Goal: Information Seeking & Learning: Find specific fact

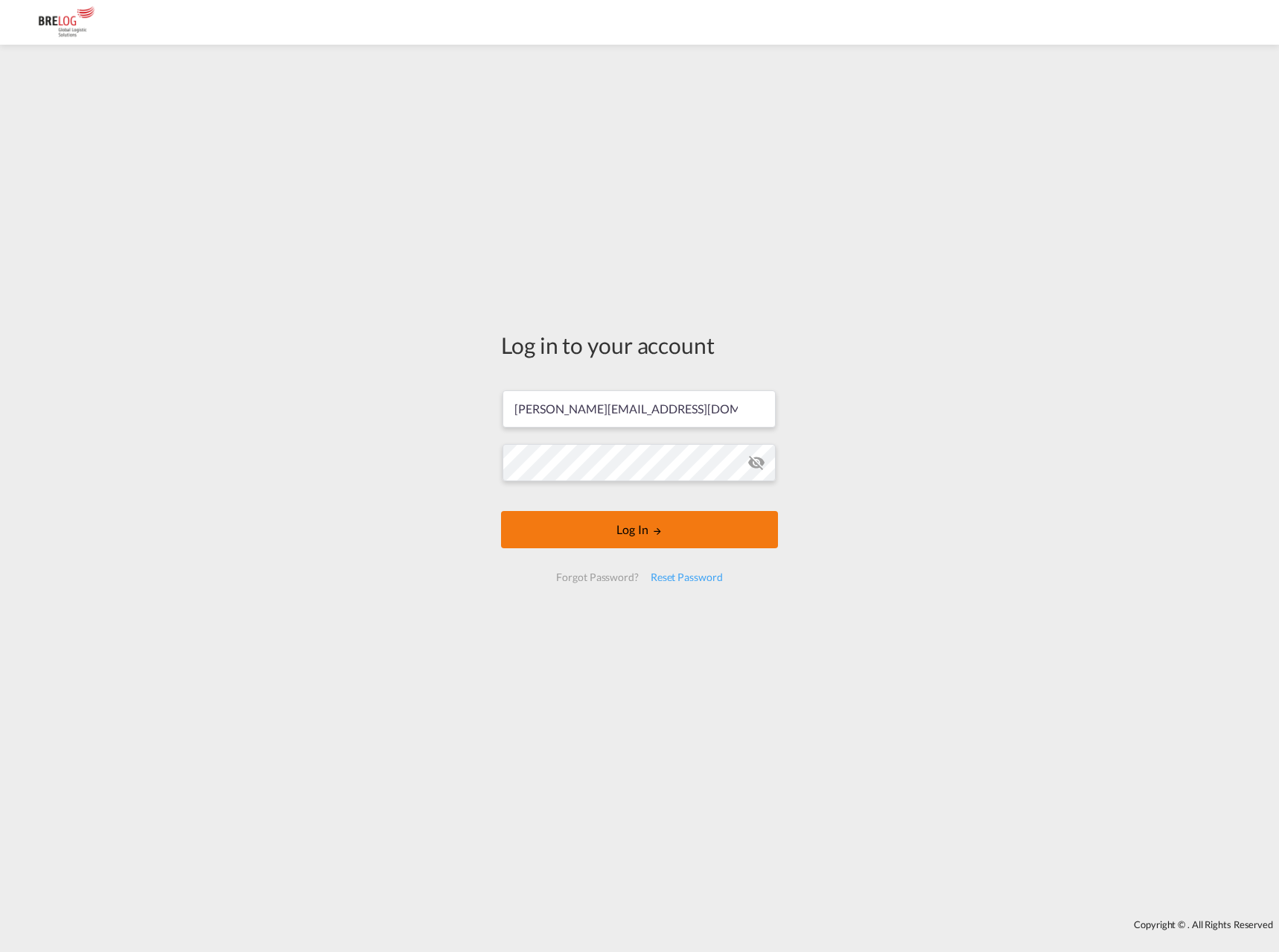
click at [632, 511] on button "Log In" at bounding box center [640, 529] width 277 height 37
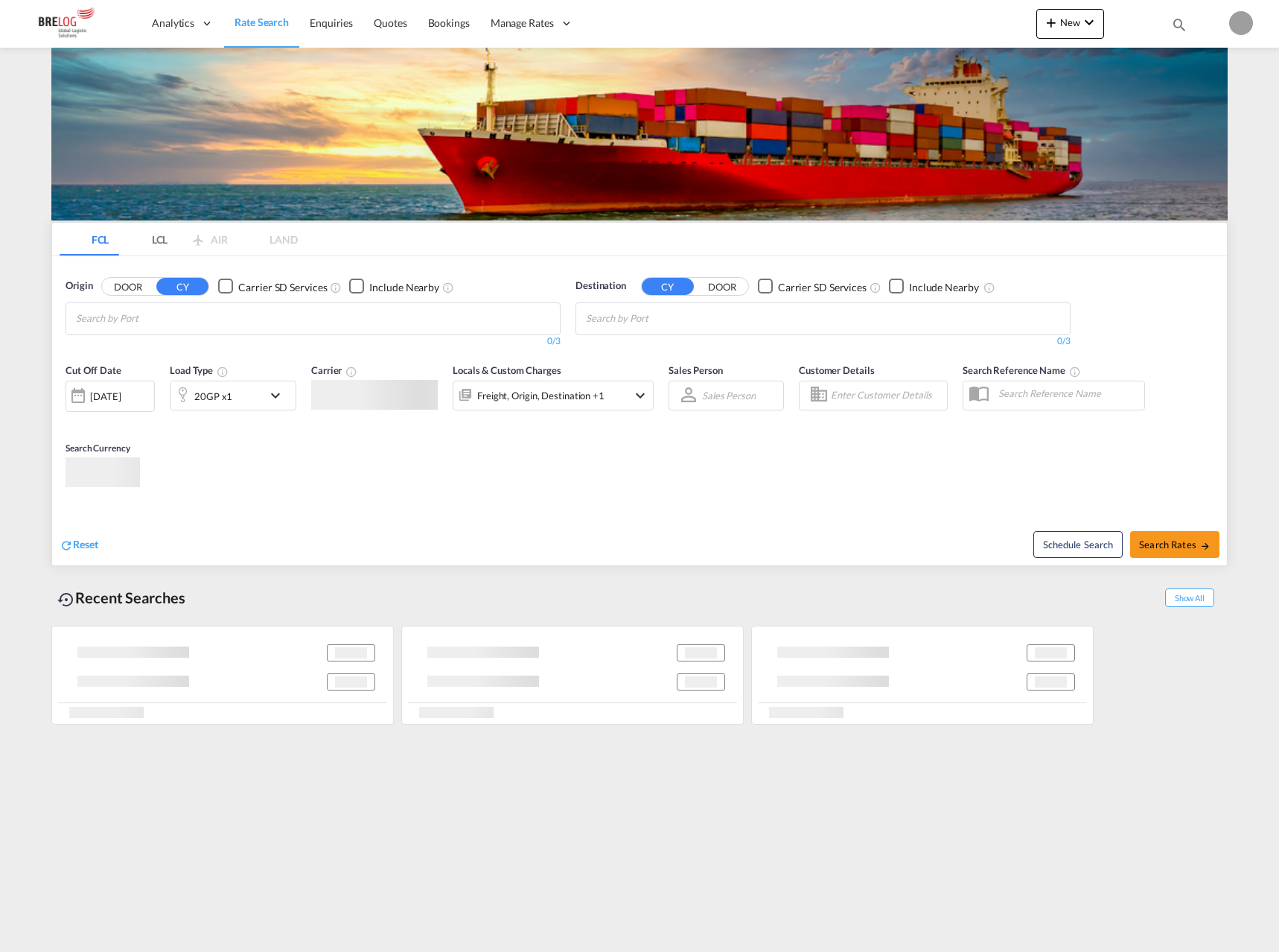
click at [217, 307] on input "Chips input." at bounding box center [146, 318] width 141 height 24
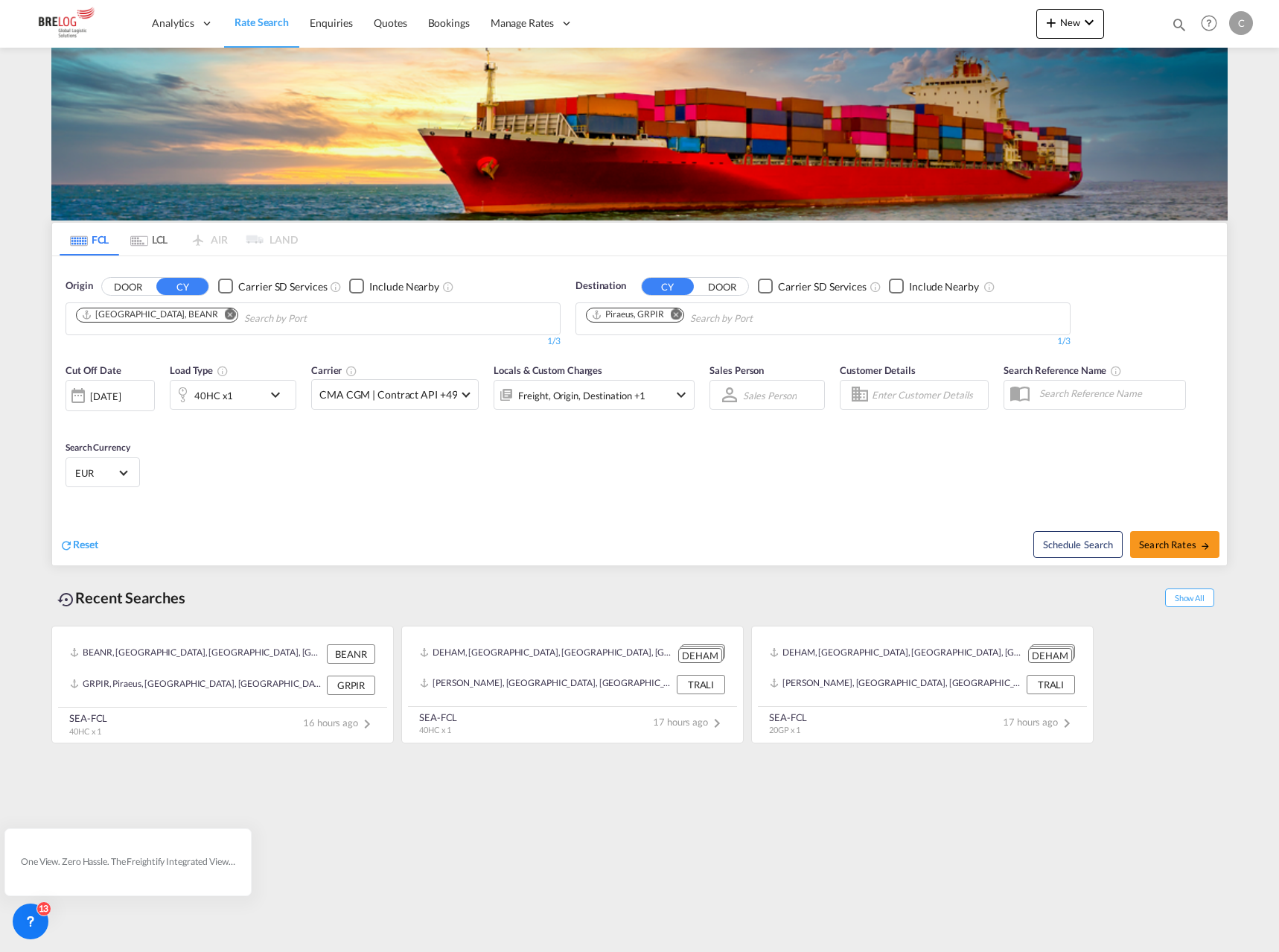
click at [225, 309] on md-icon "Remove" at bounding box center [231, 314] width 11 height 11
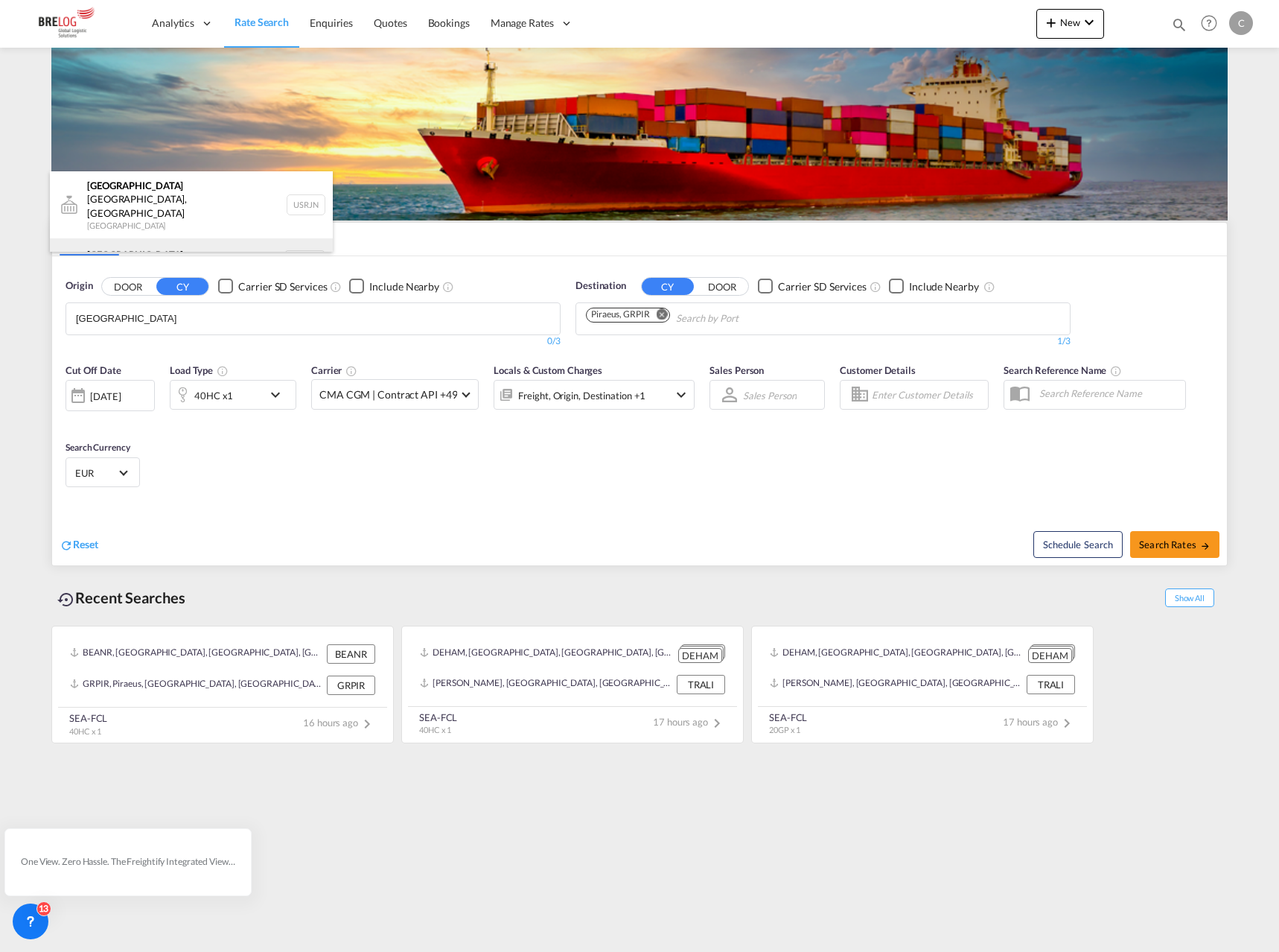
type input "[GEOGRAPHIC_DATA]"
click at [156, 238] on div "[GEOGRAPHIC_DATA] [GEOGRAPHIC_DATA] NLRTM" at bounding box center [191, 260] width 283 height 45
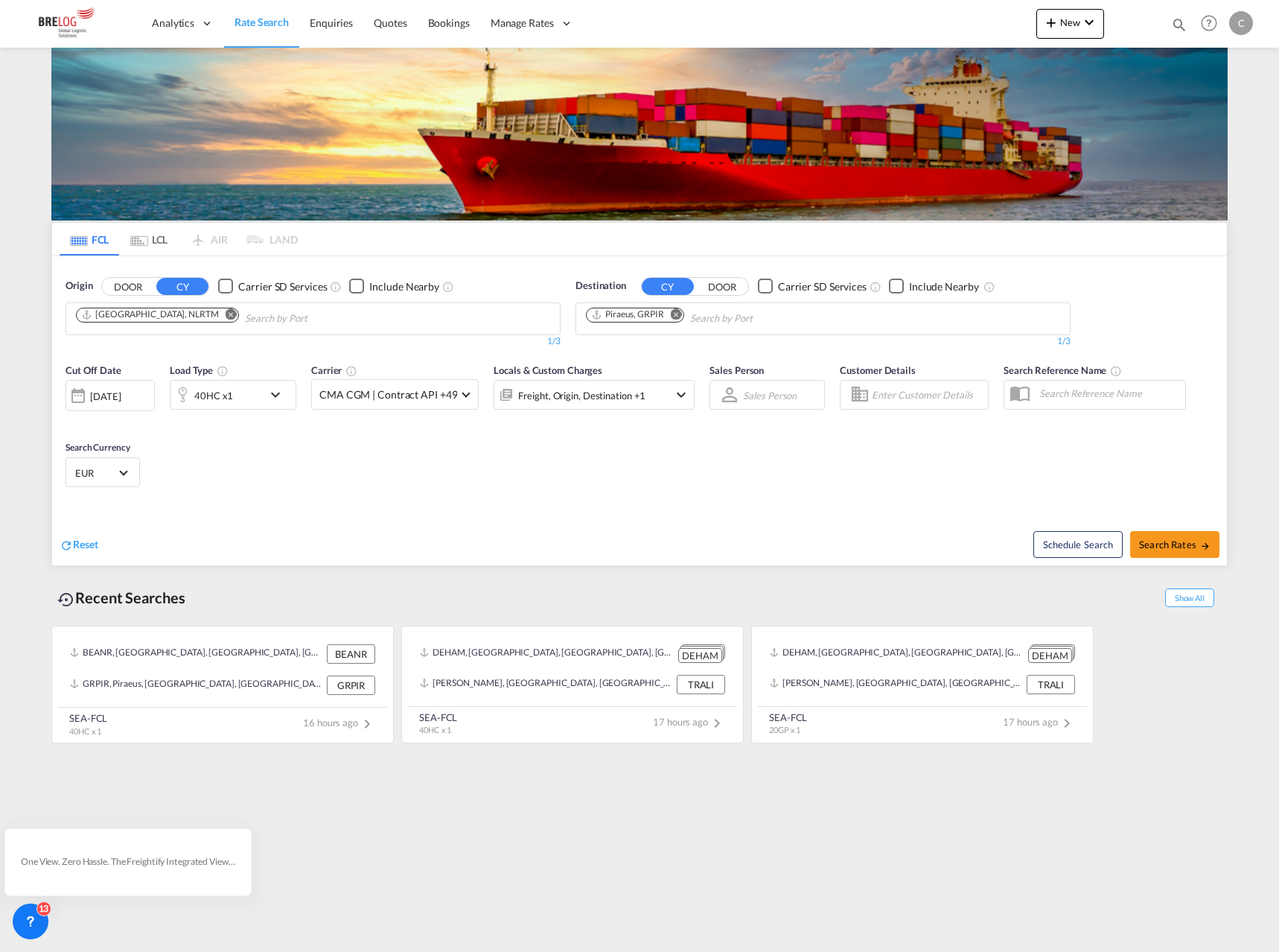
click at [676, 309] on md-icon "Remove" at bounding box center [676, 314] width 11 height 11
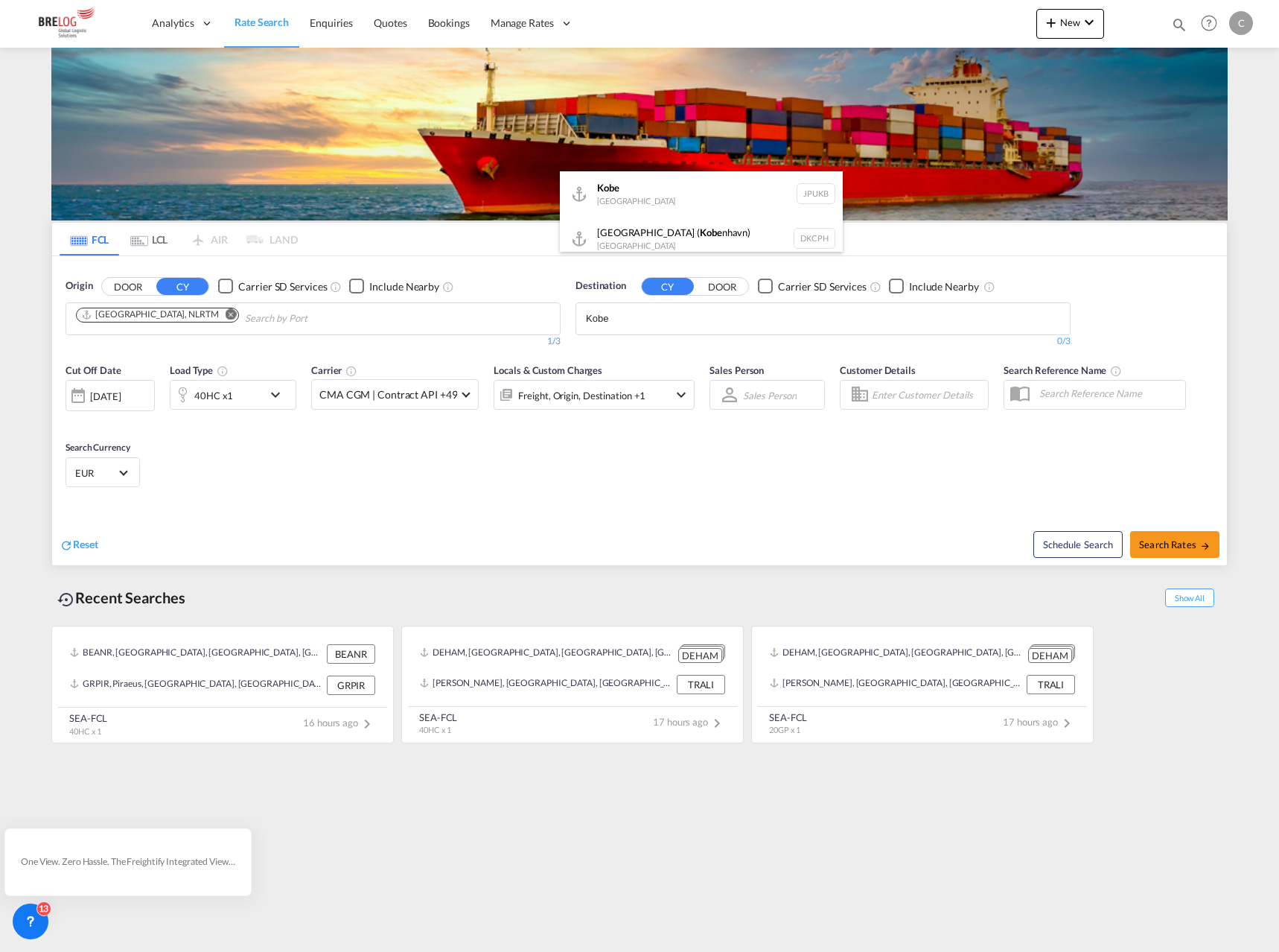
type input "Kobe"
click at [674, 183] on div "Kobe [GEOGRAPHIC_DATA] JPUKB" at bounding box center [701, 193] width 283 height 45
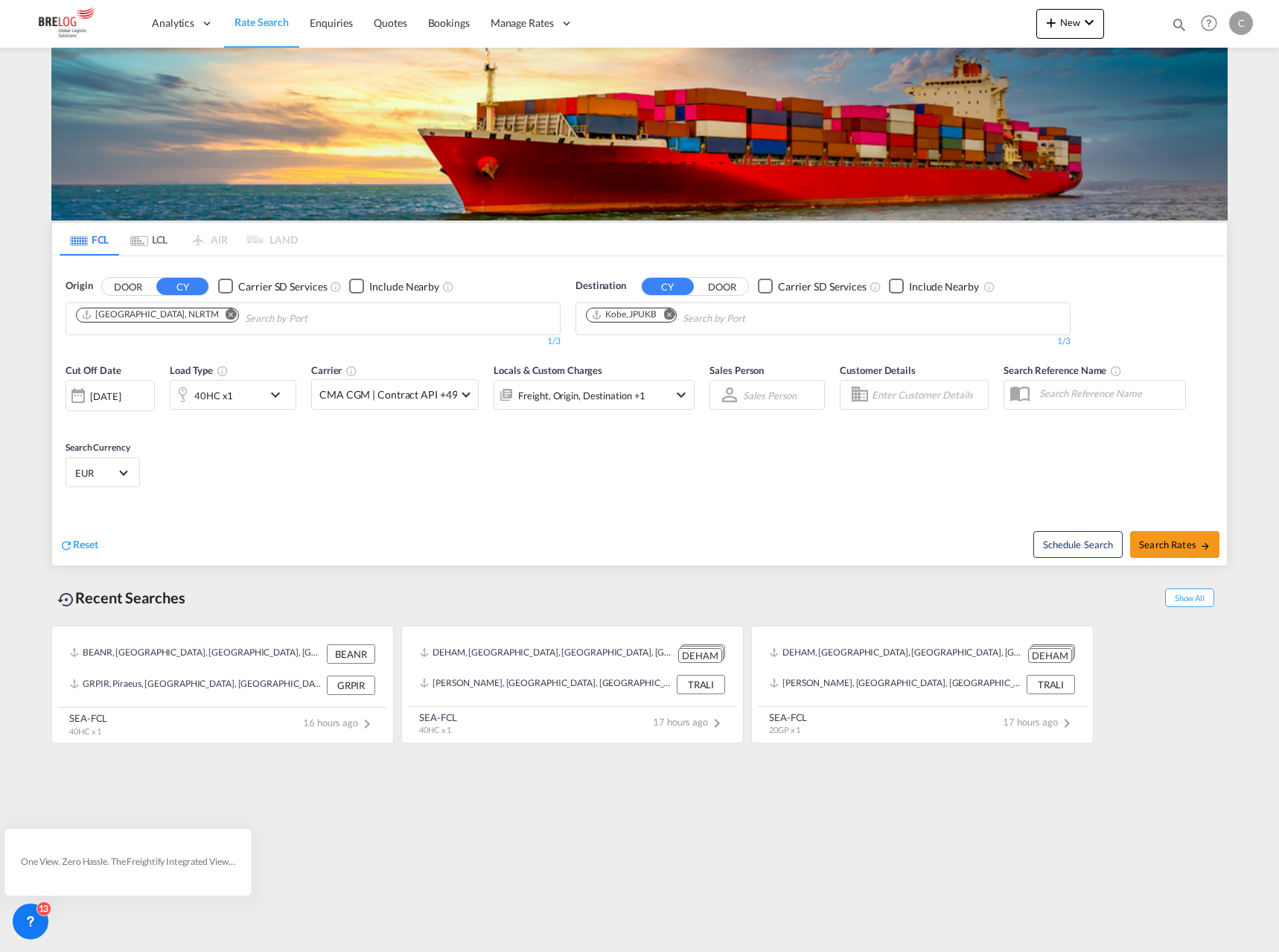
click at [280, 386] on md-icon "icon-chevron-down" at bounding box center [279, 394] width 25 height 18
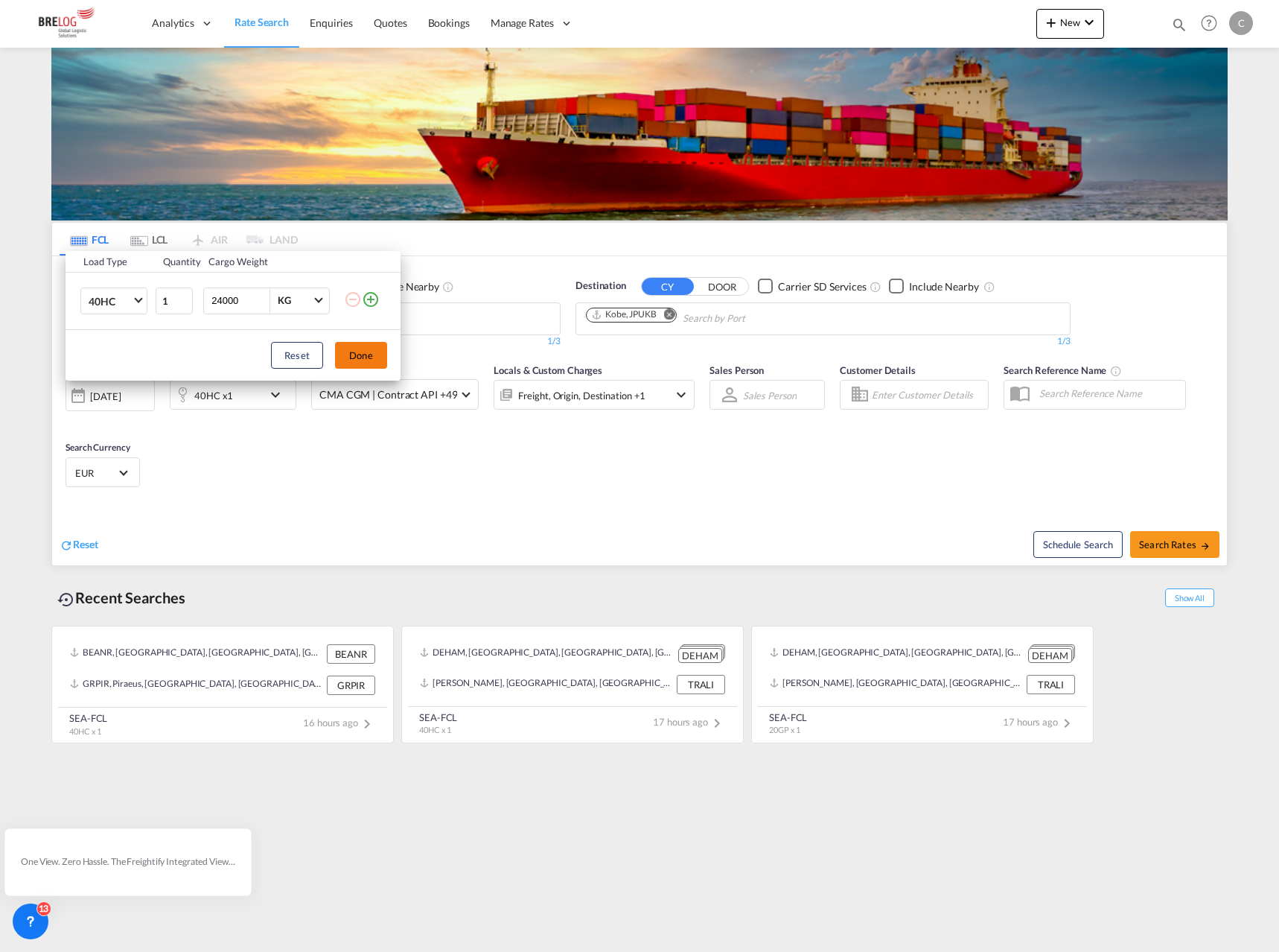
click at [363, 353] on button "Done" at bounding box center [360, 355] width 52 height 27
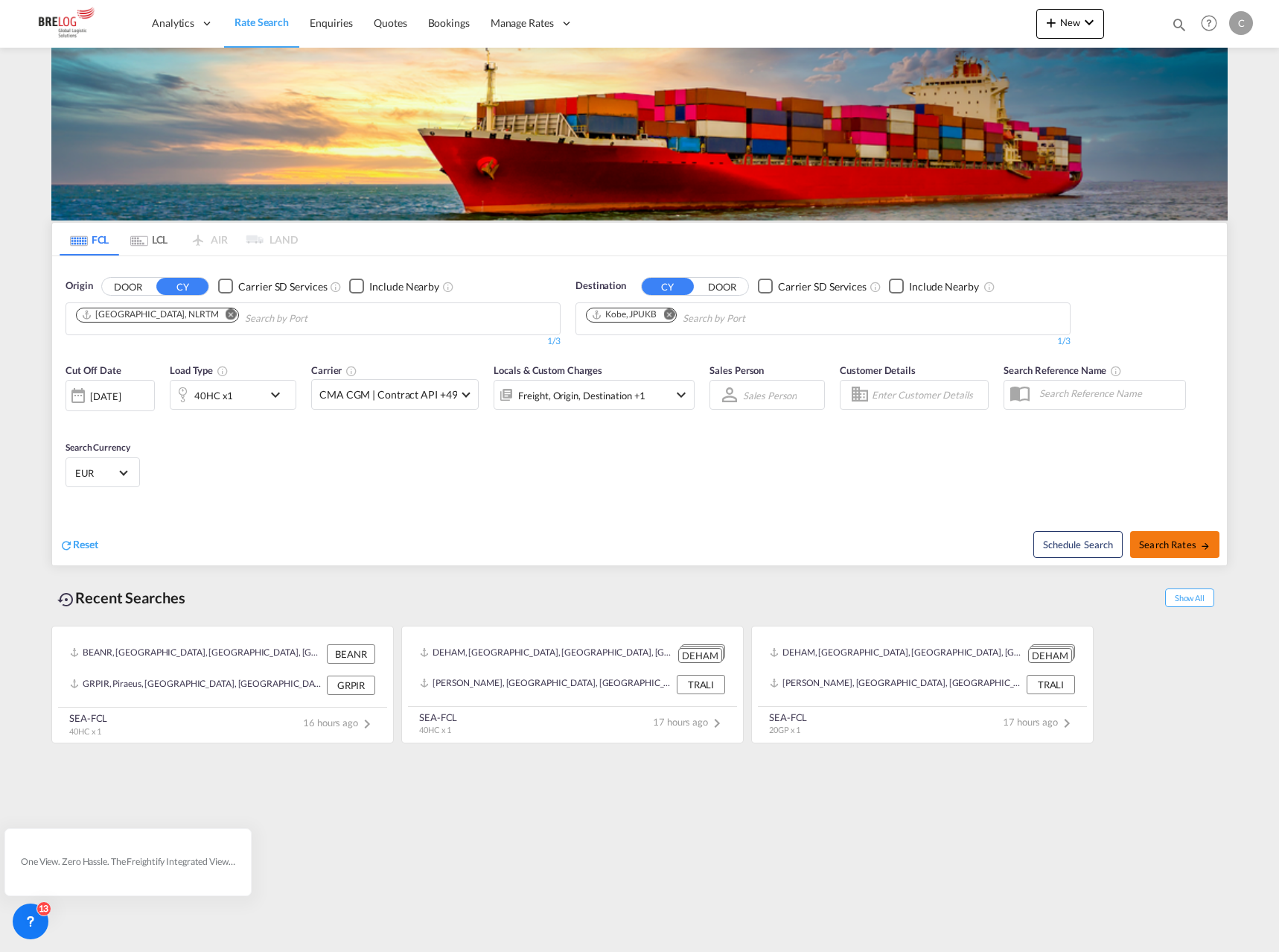
click at [1141, 538] on span "Search Rates" at bounding box center [1176, 544] width 72 height 12
type input "NLRTM to JPUKB / [DATE]"
